Goal: Use online tool/utility: Utilize a website feature to perform a specific function

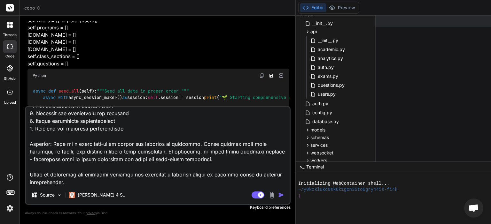
scroll to position [1665, 0]
click at [7, 210] on img at bounding box center [9, 208] width 11 height 11
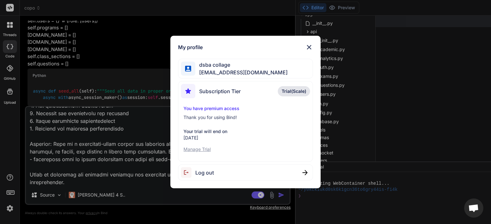
click at [201, 147] on p "Manage Trial" at bounding box center [245, 149] width 124 height 6
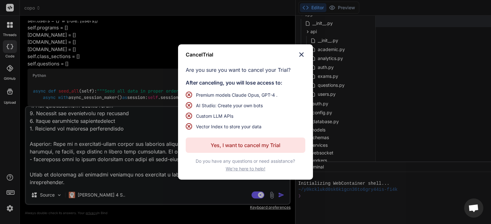
click at [244, 145] on p "Yes, I want to cancel my Trial" at bounding box center [245, 145] width 70 height 8
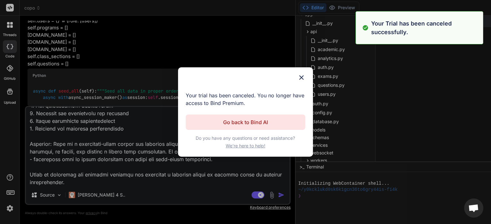
click at [248, 143] on span "We're here to help!" at bounding box center [246, 146] width 40 height 6
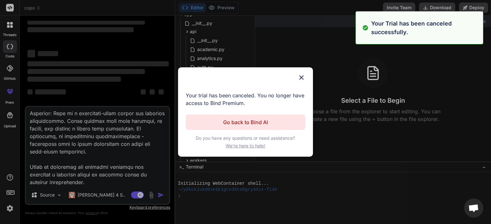
scroll to position [27, 0]
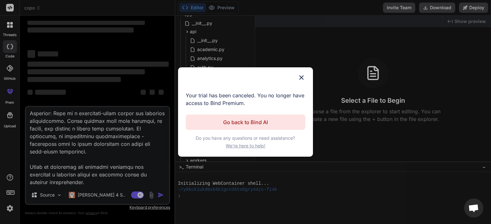
click at [299, 78] on img at bounding box center [301, 78] width 8 height 8
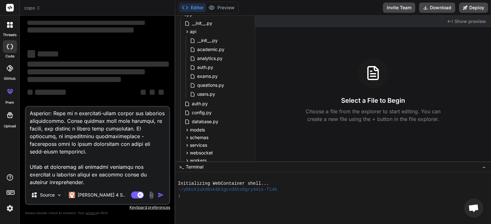
click at [7, 208] on img at bounding box center [9, 208] width 11 height 11
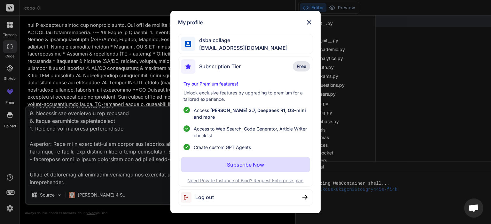
click at [227, 196] on div "Log out" at bounding box center [245, 197] width 134 height 16
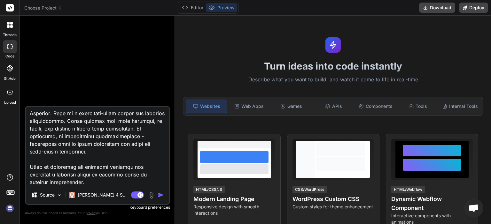
type textarea "x"
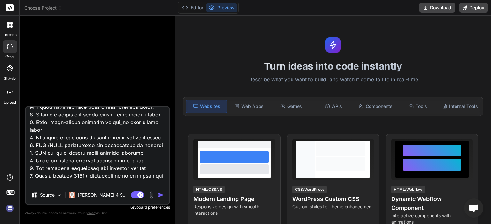
scroll to position [1409, 0]
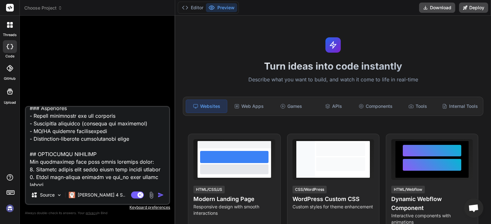
click at [8, 205] on img at bounding box center [9, 208] width 11 height 11
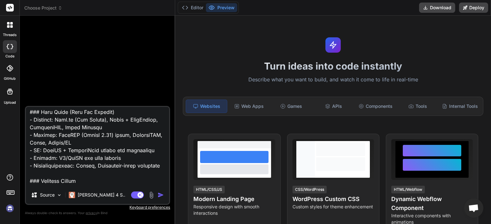
scroll to position [1154, 0]
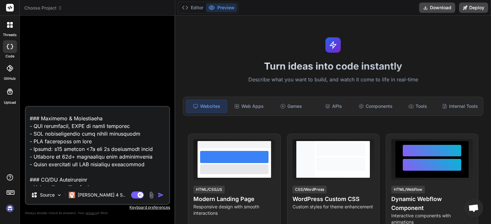
click at [153, 169] on textarea at bounding box center [97, 146] width 143 height 79
type textarea "x"
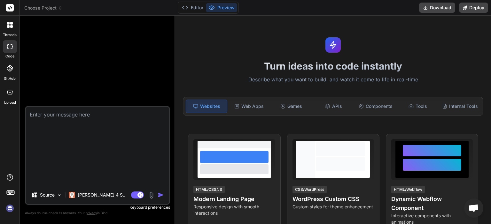
scroll to position [0, 0]
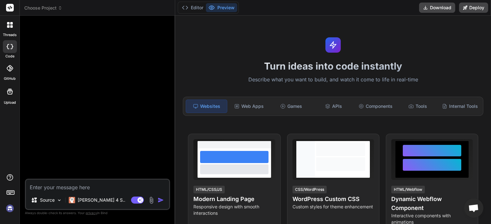
paste textarea "You are an expert AI IDE Agent tasked with completing a partially developed AI-…"
type textarea "You are an expert AI IDE Agent tasked with completing a partially developed AI-…"
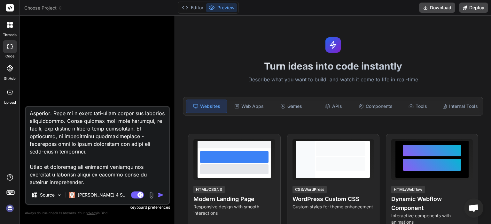
type textarea "x"
type textarea "You are an expert AI IDE Agent tasked with completing a partially developed AI-…"
type textarea "x"
type textarea "You are an expert AI IDE Agent tasked with completing a partially developed AI-…"
type textarea "x"
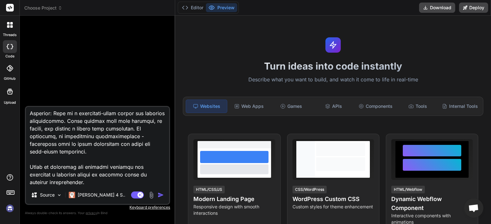
type textarea "You are an expert AI IDE Agent tasked with completing a partially developed AI-…"
type textarea "x"
type textarea "You are an expert AI IDE Agent tasked with completing a partially developed AI-…"
type textarea "x"
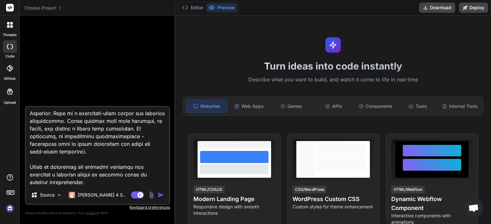
type textarea "You are an expert AI IDE Agent tasked with completing a partially developed AI-…"
type textarea "x"
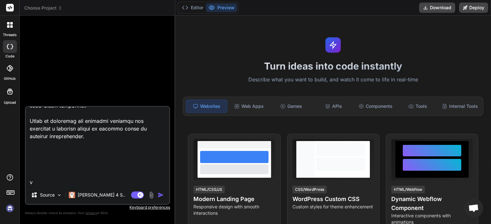
type textarea "You are an expert AI IDE Agent tasked with completing a partially developed AI-…"
type textarea "x"
type textarea "You are an expert AI IDE Agent tasked with completing a partially developed AI-…"
type textarea "x"
type textarea "You are an expert AI IDE Agent tasked with completing a partially developed AI-…"
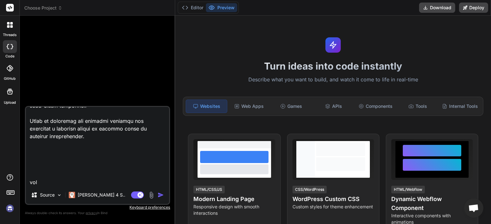
type textarea "x"
type textarea "You are an expert AI IDE Agent tasked with completing a partially developed AI-…"
type textarea "x"
type textarea "You are an expert AI IDE Agent tasked with completing a partially developed AI-…"
type textarea "x"
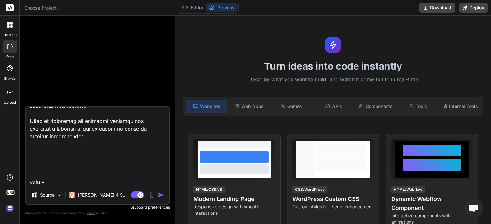
type textarea "You are an expert AI IDE Agent tasked with completing a partially developed AI-…"
type textarea "x"
type textarea "You are an expert AI IDE Agent tasked with completing a partially developed AI-…"
type textarea "x"
type textarea "You are an expert AI IDE Agent tasked with completing a partially developed AI-…"
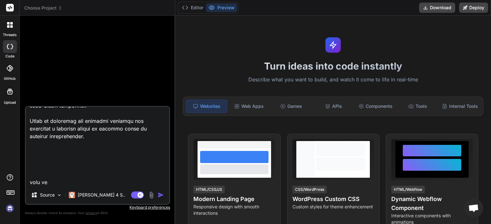
type textarea "x"
type textarea "You are an expert AI IDE Agent tasked with completing a partially developed AI-…"
type textarea "x"
type textarea "You are an expert AI IDE Agent tasked with completing a partially developed AI-…"
type textarea "x"
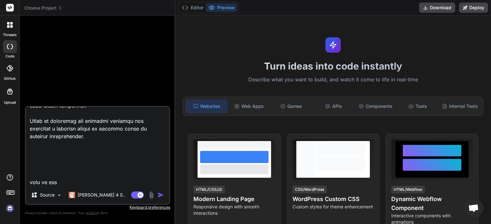
type textarea "You are an expert AI IDE Agent tasked with completing a partially developed AI-…"
type textarea "x"
type textarea "You are an expert AI IDE Agent tasked with completing a partially developed AI-…"
type textarea "x"
type textarea "You are an expert AI IDE Agent tasked with completing a partially developed AI-…"
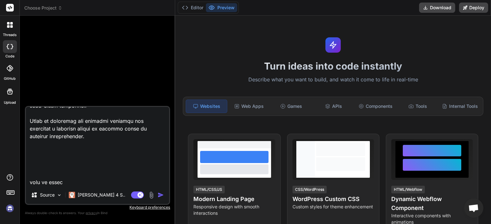
type textarea "x"
type textarea "You are an expert AI IDE Agent tasked with completing a partially developed AI-…"
type textarea "x"
type textarea "You are an expert AI IDE Agent tasked with completing a partially developed AI-…"
type textarea "x"
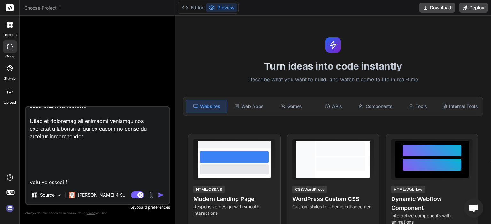
type textarea "You are an expert AI IDE Agent tasked with completing a partially developed AI-…"
type textarea "x"
type textarea "You are an expert AI IDE Agent tasked with completing a partially developed AI-…"
type textarea "x"
type textarea "You are an expert AI IDE Agent tasked with completing a partially developed AI-…"
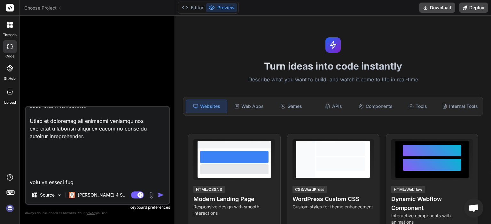
type textarea "x"
type textarea "You are an expert AI IDE Agent tasked with completing a partially developed AI-…"
type textarea "x"
type textarea "You are an expert AI IDE Agent tasked with completing a partially developed AI-…"
type textarea "x"
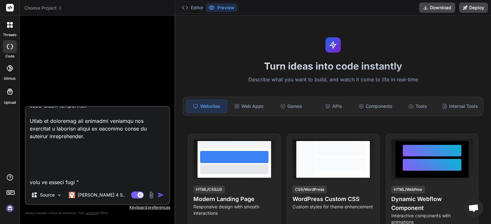
paste textarea "[URL][DOMAIN_NAME]"
type textarea "You are an expert AI IDE Agent tasked with completing a partially developed AI-…"
type textarea "x"
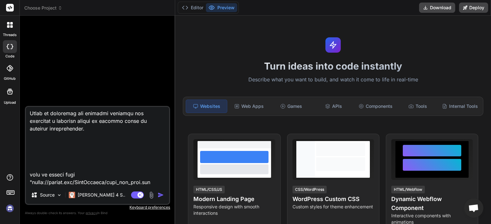
scroll to position [1710, 0]
type textarea "You are an expert AI IDE Agent tasked with completing a partially developed AI-…"
type textarea "x"
type textarea "You are an expert AI IDE Agent tasked with completing a partially developed AI-…"
type textarea "x"
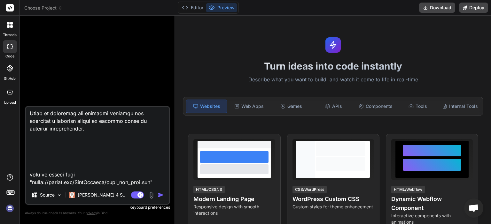
type textarea "You are an expert AI IDE Agent tasked with completing a partially developed AI-…"
type textarea "x"
type textarea "You are an expert AI IDE Agent tasked with completing a partially developed AI-…"
type textarea "x"
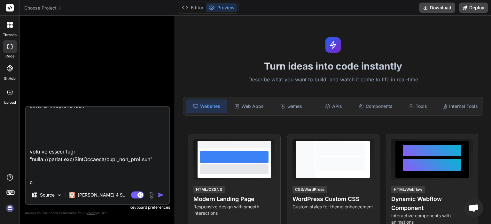
type textarea "You are an expert AI IDE Agent tasked with completing a partially developed AI-…"
type textarea "x"
type textarea "You are an expert AI IDE Agent tasked with completing a partially developed AI-…"
type textarea "x"
type textarea "You are an expert AI IDE Agent tasked with completing a partially developed AI-…"
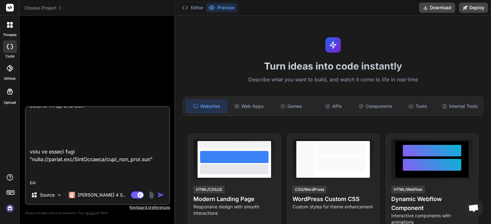
type textarea "x"
type textarea "You are an expert AI IDE Agent tasked with completing a partially developed AI-…"
type textarea "x"
type textarea "You are an expert AI IDE Agent tasked with completing a partially developed AI-…"
type textarea "x"
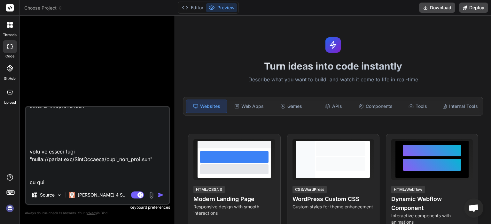
type textarea "You are an expert AI IDE Agent tasked with completing a partially developed AI-…"
type textarea "x"
type textarea "You are an expert AI IDE Agent tasked with completing a partially developed AI-…"
type textarea "x"
type textarea "You are an expert AI IDE Agent tasked with completing a partially developed AI-…"
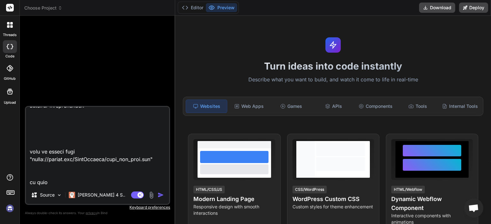
type textarea "x"
type textarea "You are an expert AI IDE Agent tasked with completing a partially developed AI-…"
type textarea "x"
type textarea "You are an expert AI IDE Agent tasked with completing a partially developed AI-…"
type textarea "x"
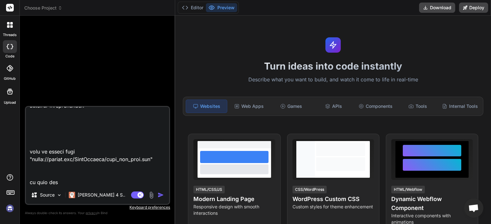
type textarea "You are an expert AI IDE Agent tasked with completing a partially developed AI-…"
type textarea "x"
type textarea "You are an expert AI IDE Agent tasked with completing a partially developed AI-…"
type textarea "x"
type textarea "You are an expert AI IDE Agent tasked with completing a partially developed AI-…"
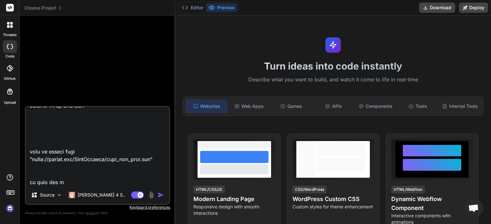
type textarea "x"
type textarea "You are an expert AI IDE Agent tasked with completing a partially developed AI-…"
type textarea "x"
type textarea "You are an expert AI IDE Agent tasked with completing a partially developed AI-…"
type textarea "x"
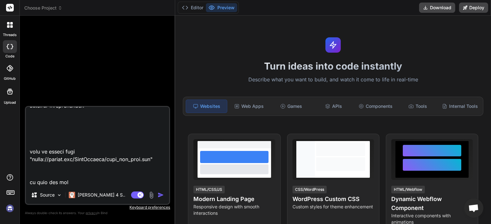
type textarea "You are an expert AI IDE Agent tasked with completing a partially developed AI-…"
type textarea "x"
type textarea "You are an expert AI IDE Agent tasked with completing a partially developed AI-…"
type textarea "x"
type textarea "You are an expert AI IDE Agent tasked with completing a partially developed AI-…"
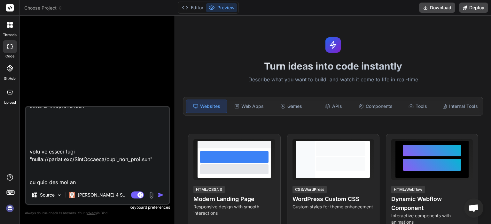
type textarea "x"
type textarea "You are an expert AI IDE Agent tasked with completing a partially developed AI-…"
type textarea "x"
type textarea "You are an expert AI IDE Agent tasked with completing a partially developed AI-…"
type textarea "x"
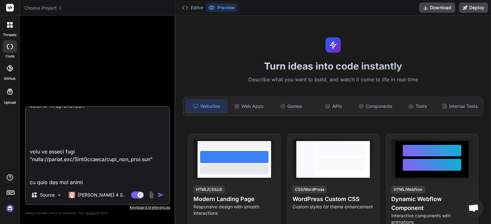
type textarea "You are an expert AI IDE Agent tasked with completing a partially developed AI-…"
type textarea "x"
type textarea "You are an expert AI IDE Agent tasked with completing a partially developed AI-…"
type textarea "x"
type textarea "You are an expert AI IDE Agent tasked with completing a partially developed AI-…"
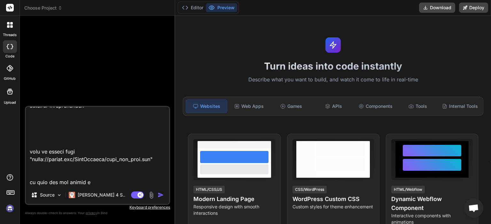
type textarea "x"
type textarea "You are an expert AI IDE Agent tasked with completing a partially developed AI-…"
type textarea "x"
type textarea "You are an expert AI IDE Agent tasked with completing a partially developed AI-…"
type textarea "x"
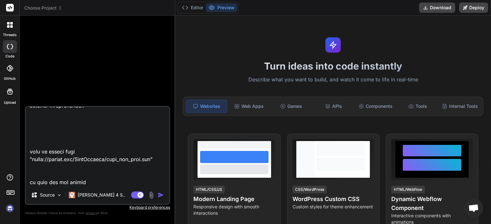
type textarea "You are an expert AI IDE Agent tasked with completing a partially developed AI-…"
type textarea "x"
type textarea "You are an expert AI IDE Agent tasked with completing a partially developed AI-…"
type textarea "x"
type textarea "You are an expert AI IDE Agent tasked with completing a partially developed AI-…"
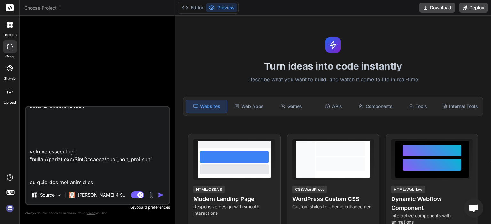
type textarea "x"
type textarea "You are an expert AI IDE Agent tasked with completing a partially developed AI-…"
type textarea "x"
type textarea "You are an expert AI IDE Agent tasked with completing a partially developed AI-…"
type textarea "x"
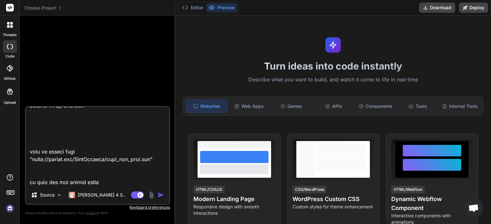
type textarea "You are an expert AI IDE Agent tasked with completing a partially developed AI-…"
type textarea "x"
type textarea "You are an expert AI IDE Agent tasked with completing a partially developed AI-…"
type textarea "x"
type textarea "You are an expert AI IDE Agent tasked with completing a partially developed AI-…"
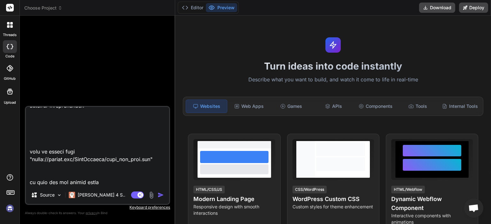
type textarea "x"
type textarea "You are an expert AI IDE Agent tasked with completing a partially developed AI-…"
type textarea "x"
type textarea "You are an expert AI IDE Agent tasked with completing a partially developed AI-…"
type textarea "x"
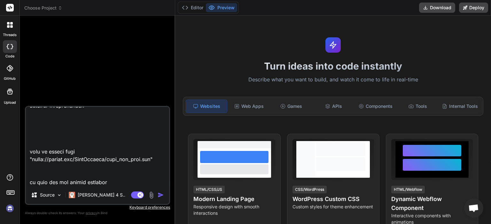
type textarea "You are an expert AI IDE Agent tasked with completing a partially developed AI-…"
type textarea "x"
type textarea "You are an expert AI IDE Agent tasked with completing a partially developed AI-…"
type textarea "x"
type textarea "You are an expert AI IDE Agent tasked with completing a partially developed AI-…"
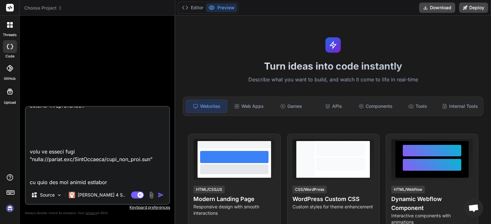
type textarea "x"
type textarea "You are an expert AI IDE Agent tasked with completing a partially developed AI-…"
type textarea "x"
type textarea "You are an expert AI IDE Agent tasked with completing a partially developed AI-…"
type textarea "x"
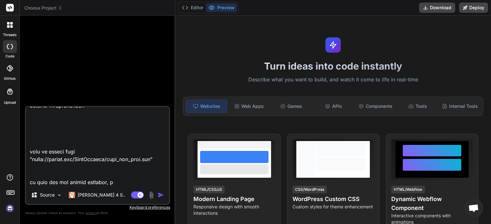
type textarea "You are an expert AI IDE Agent tasked with completing a partially developed AI-…"
type textarea "x"
type textarea "You are an expert AI IDE Agent tasked with completing a partially developed AI-…"
type textarea "x"
type textarea "You are an expert AI IDE Agent tasked with completing a partially developed AI-…"
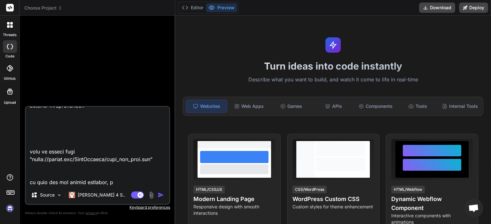
type textarea "x"
type textarea "You are an expert AI IDE Agent tasked with completing a partially developed AI-…"
type textarea "x"
type textarea "You are an expert AI IDE Agent tasked with completing a partially developed AI-…"
type textarea "x"
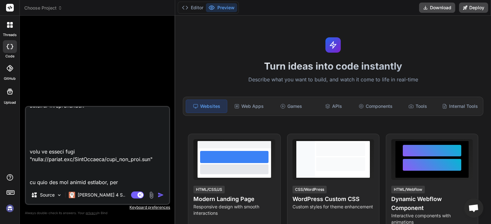
type textarea "You are an expert AI IDE Agent tasked with completing a partially developed AI-…"
type textarea "x"
type textarea "You are an expert AI IDE Agent tasked with completing a partially developed AI-…"
type textarea "x"
type textarea "You are an expert AI IDE Agent tasked with completing a partially developed AI-…"
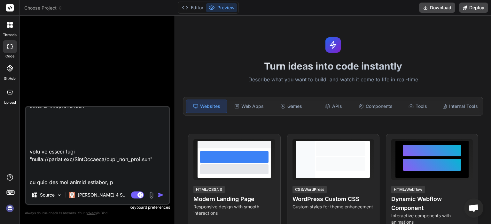
type textarea "x"
type textarea "You are an expert AI IDE Agent tasked with completing a partially developed AI-…"
type textarea "x"
type textarea "You are an expert AI IDE Agent tasked with completing a partially developed AI-…"
type textarea "x"
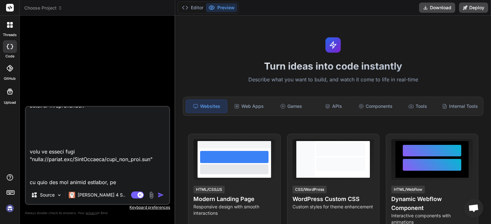
type textarea "You are an expert AI IDE Agent tasked with completing a partially developed AI-…"
type textarea "x"
type textarea "You are an expert AI IDE Agent tasked with completing a partially developed AI-…"
type textarea "x"
type textarea "You are an expert AI IDE Agent tasked with completing a partially developed AI-…"
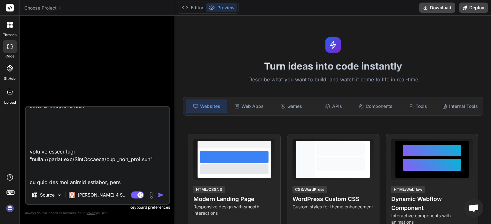
type textarea "x"
type textarea "You are an expert AI IDE Agent tasked with completing a partially developed AI-…"
type textarea "x"
type textarea "You are an expert AI IDE Agent tasked with completing a partially developed AI-…"
type textarea "x"
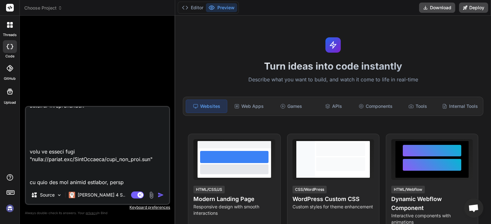
type textarea "You are an expert AI IDE Agent tasked with completing a partially developed AI-…"
type textarea "x"
type textarea "You are an expert AI IDE Agent tasked with completing a partially developed AI-…"
type textarea "x"
type textarea "You are an expert AI IDE Agent tasked with completing a partially developed AI-…"
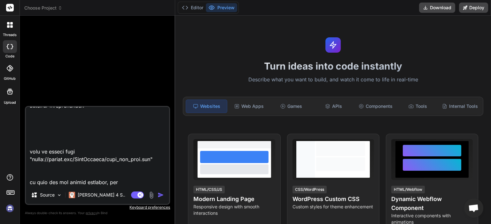
type textarea "x"
type textarea "You are an expert AI IDE Agent tasked with completing a partially developed AI-…"
type textarea "x"
type textarea "You are an expert AI IDE Agent tasked with completing a partially developed AI-…"
type textarea "x"
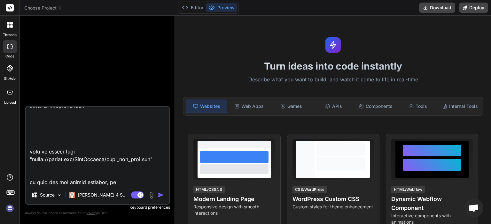
type textarea "You are an expert AI IDE Agent tasked with completing a partially developed AI-…"
type textarea "x"
type textarea "You are an expert AI IDE Agent tasked with completing a partially developed AI-…"
type textarea "x"
type textarea "You are an expert AI IDE Agent tasked with completing a partially developed AI-…"
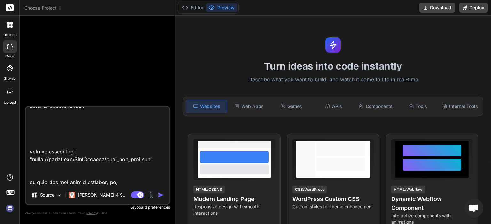
type textarea "x"
type textarea "You are an expert AI IDE Agent tasked with completing a partially developed AI-…"
type textarea "x"
type textarea "You are an expert AI IDE Agent tasked with completing a partially developed AI-…"
type textarea "x"
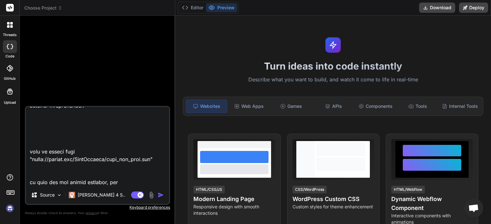
type textarea "You are an expert AI IDE Agent tasked with completing a partially developed AI-…"
type textarea "x"
type textarea "You are an expert AI IDE Agent tasked with completing a partially developed AI-…"
type textarea "x"
type textarea "You are an expert AI IDE Agent tasked with completing a partially developed AI-…"
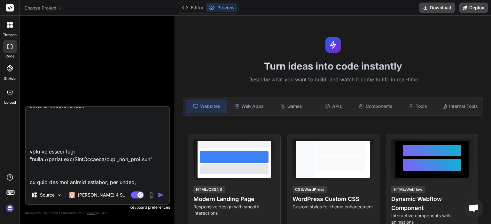
click at [119, 189] on div "Source Claude 4 S.." at bounding box center [97, 196] width 143 height 15
click at [139, 177] on textarea at bounding box center [97, 146] width 143 height 79
click at [145, 180] on textarea at bounding box center [97, 146] width 143 height 79
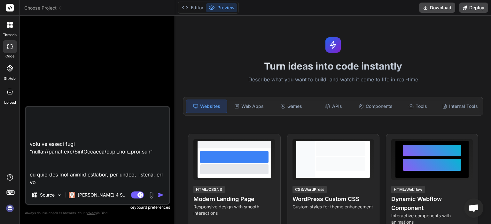
scroll to position [1740, 0]
click at [145, 190] on div "Source Claude 4 S.." at bounding box center [97, 196] width 143 height 15
click at [151, 183] on textarea at bounding box center [97, 146] width 143 height 79
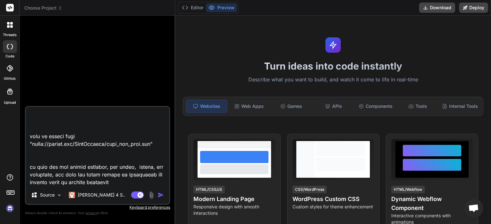
click at [152, 186] on textarea at bounding box center [97, 146] width 143 height 79
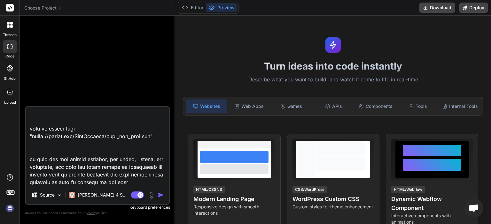
click at [50, 6] on span "Choose Project" at bounding box center [43, 8] width 38 height 6
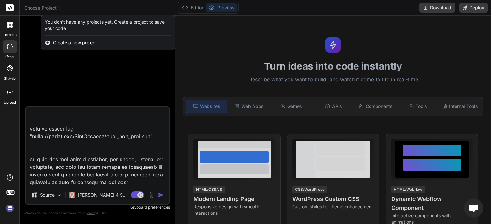
click at [79, 42] on span "Create a new project" at bounding box center [75, 43] width 44 height 6
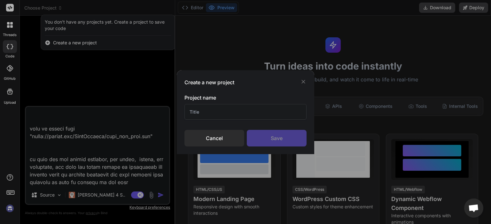
click at [221, 106] on input "text" at bounding box center [245, 112] width 122 height 16
click at [288, 138] on div "Save" at bounding box center [277, 138] width 60 height 17
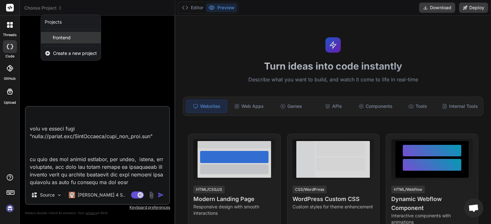
click at [79, 36] on div "frontend" at bounding box center [71, 37] width 60 height 11
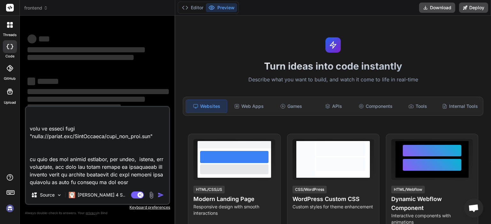
scroll to position [31, 0]
click at [156, 182] on textarea at bounding box center [97, 146] width 143 height 79
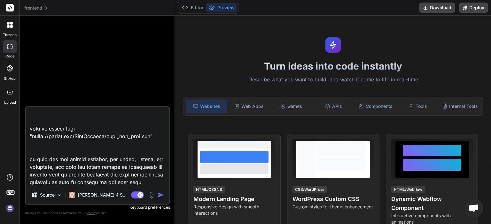
scroll to position [1763, 0]
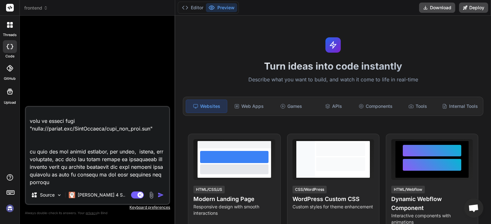
click at [128, 185] on textarea at bounding box center [97, 146] width 143 height 79
click at [147, 185] on textarea at bounding box center [97, 146] width 143 height 79
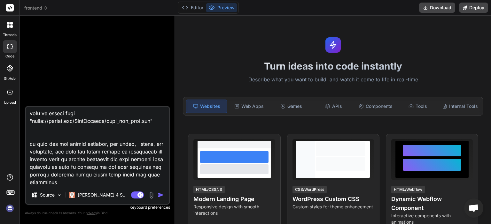
click at [147, 185] on textarea at bounding box center [97, 146] width 143 height 79
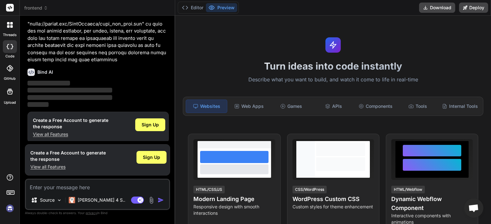
scroll to position [960, 0]
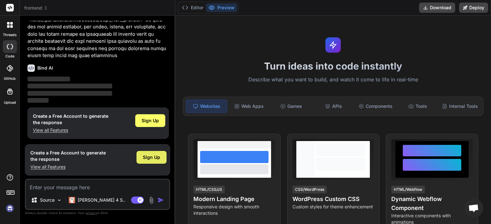
click at [161, 160] on div "Sign Up" at bounding box center [151, 157] width 30 height 13
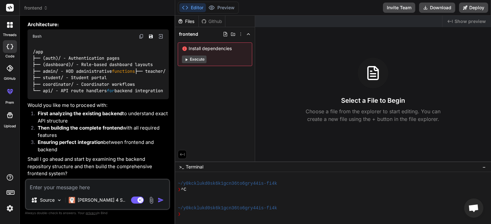
scroll to position [1390, 0]
click at [100, 184] on textarea at bounding box center [97, 185] width 143 height 11
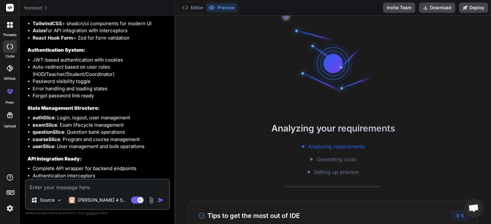
scroll to position [2324, 0]
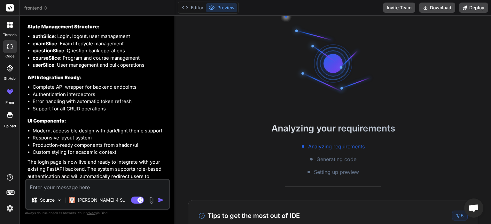
click at [422, 97] on div "Analyzing your requirements Analyzing requirements Generating code Setting up p…" at bounding box center [333, 120] width 316 height 209
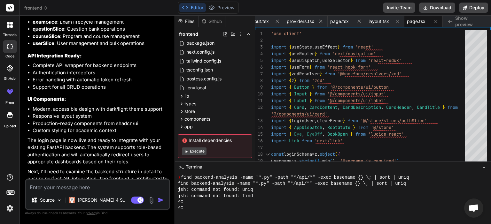
scroll to position [2452, 0]
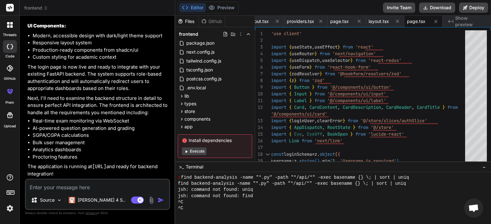
click at [108, 188] on textarea at bounding box center [97, 185] width 143 height 11
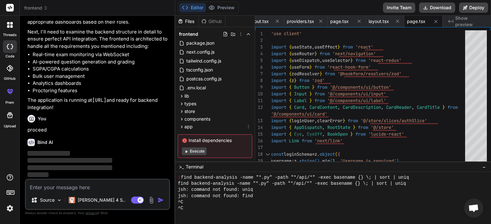
scroll to position [10, 0]
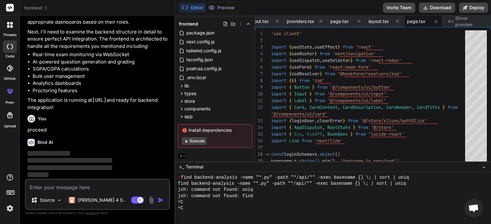
click at [293, 202] on div "^C" at bounding box center [329, 202] width 303 height 6
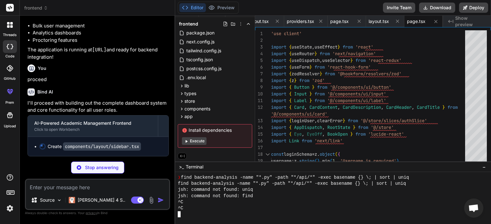
scroll to position [607, 0]
click at [293, 206] on div "^C" at bounding box center [329, 208] width 303 height 6
click at [285, 204] on div "^C" at bounding box center [329, 202] width 303 height 6
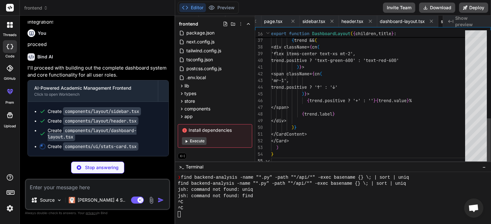
scroll to position [0, 1030]
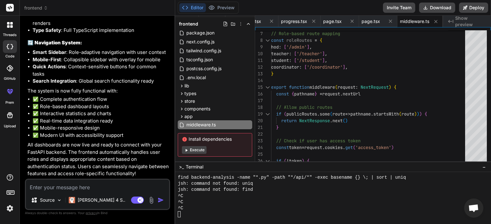
scroll to position [3290, 0]
click at [101, 182] on textarea at bounding box center [97, 185] width 143 height 11
click at [102, 180] on textarea "still frontend is not developed as per" at bounding box center [97, 185] width 143 height 11
click at [102, 180] on textarea "still frontend is not developed entias per" at bounding box center [97, 185] width 143 height 11
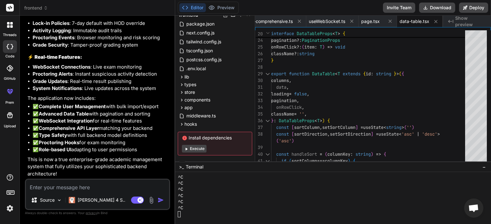
scroll to position [4597, 0]
click at [110, 188] on textarea at bounding box center [97, 185] width 143 height 11
click at [147, 187] on textarea "if there is still mock data or mockiat implemen" at bounding box center [97, 185] width 143 height 11
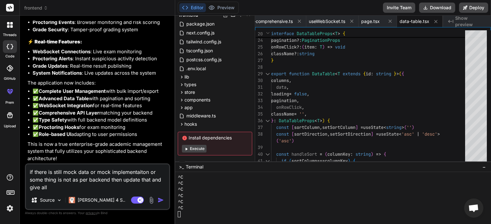
click at [147, 187] on textarea "if there is still mock data or mock implementaiton or some thing is not as per …" at bounding box center [97, 177] width 143 height 27
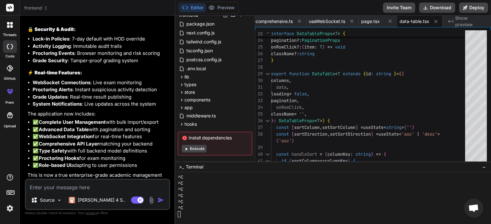
scroll to position [4678, 0]
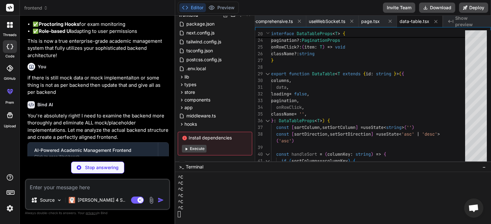
click at [303, 194] on div "^C" at bounding box center [329, 196] width 303 height 6
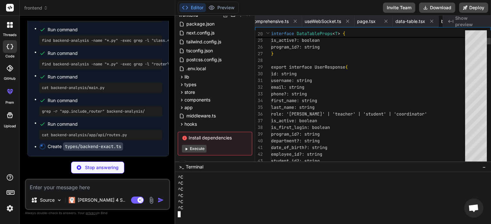
scroll to position [0, 1617]
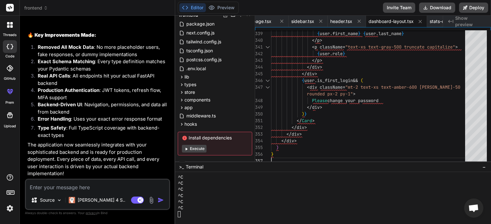
scroll to position [5600, 0]
click at [435, 7] on button "Download" at bounding box center [437, 8] width 36 height 10
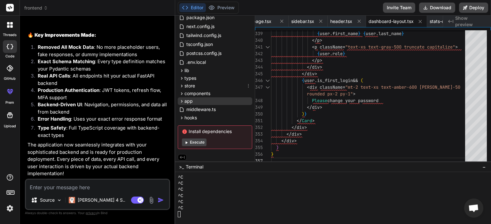
scroll to position [27, 0]
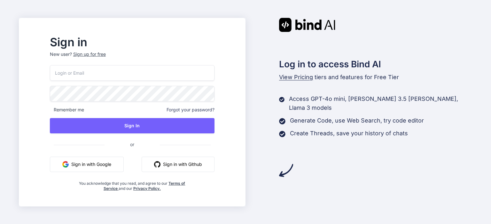
click at [102, 160] on button "Sign in with Google" at bounding box center [87, 164] width 74 height 15
click at [95, 161] on button "Sign in with Google" at bounding box center [87, 164] width 74 height 15
